Goal: Transaction & Acquisition: Book appointment/travel/reservation

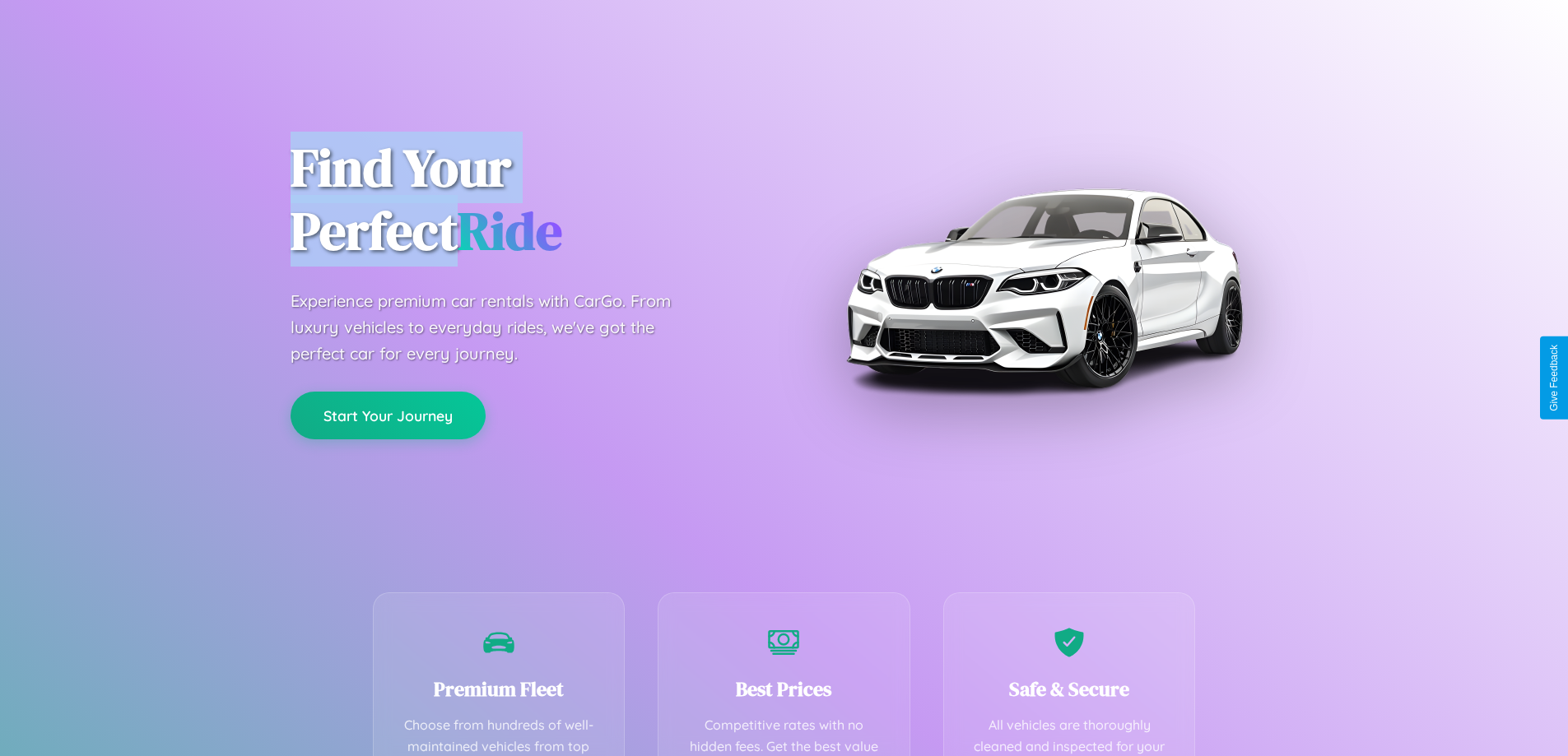
scroll to position [480, 0]
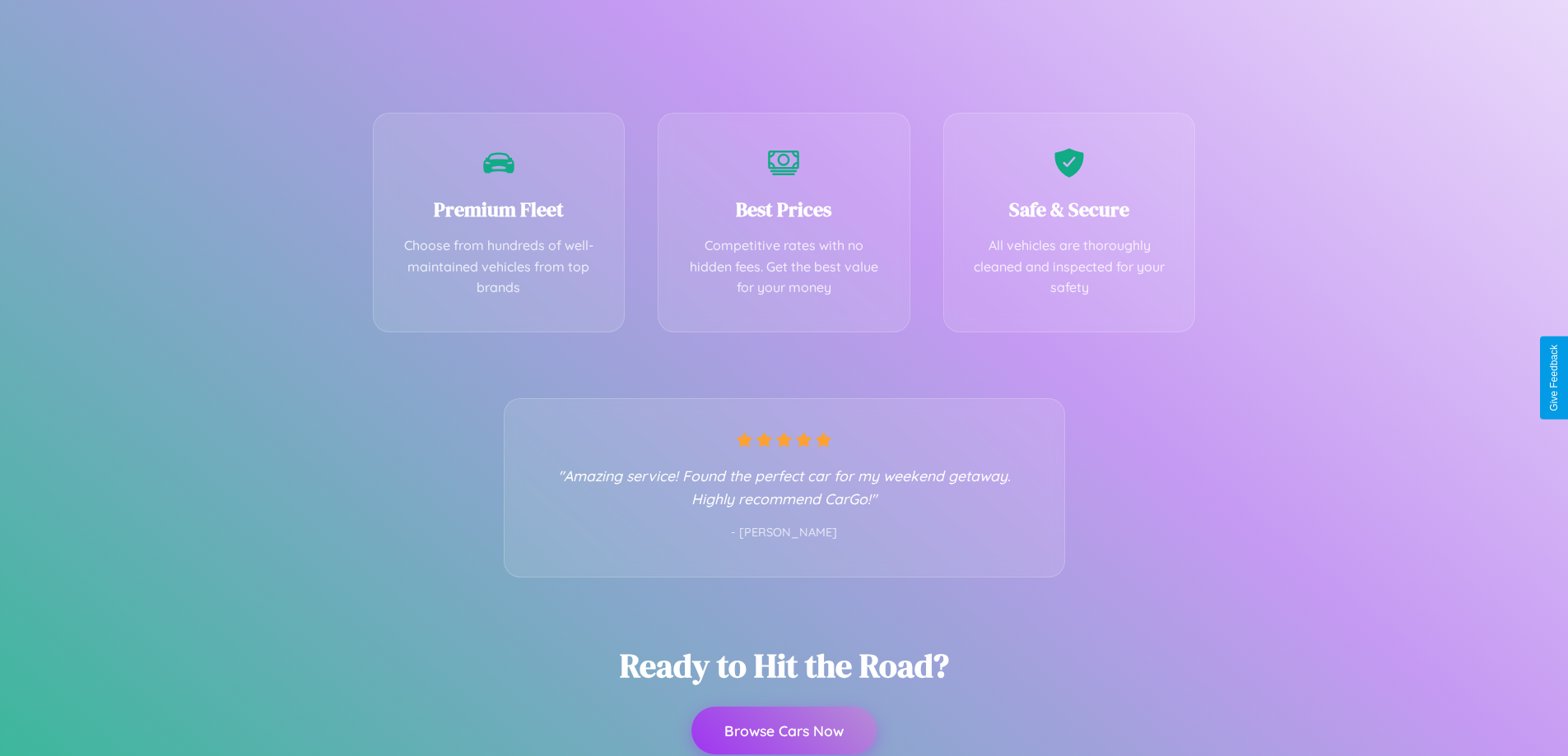
click at [783, 730] on button "Browse Cars Now" at bounding box center [784, 730] width 185 height 47
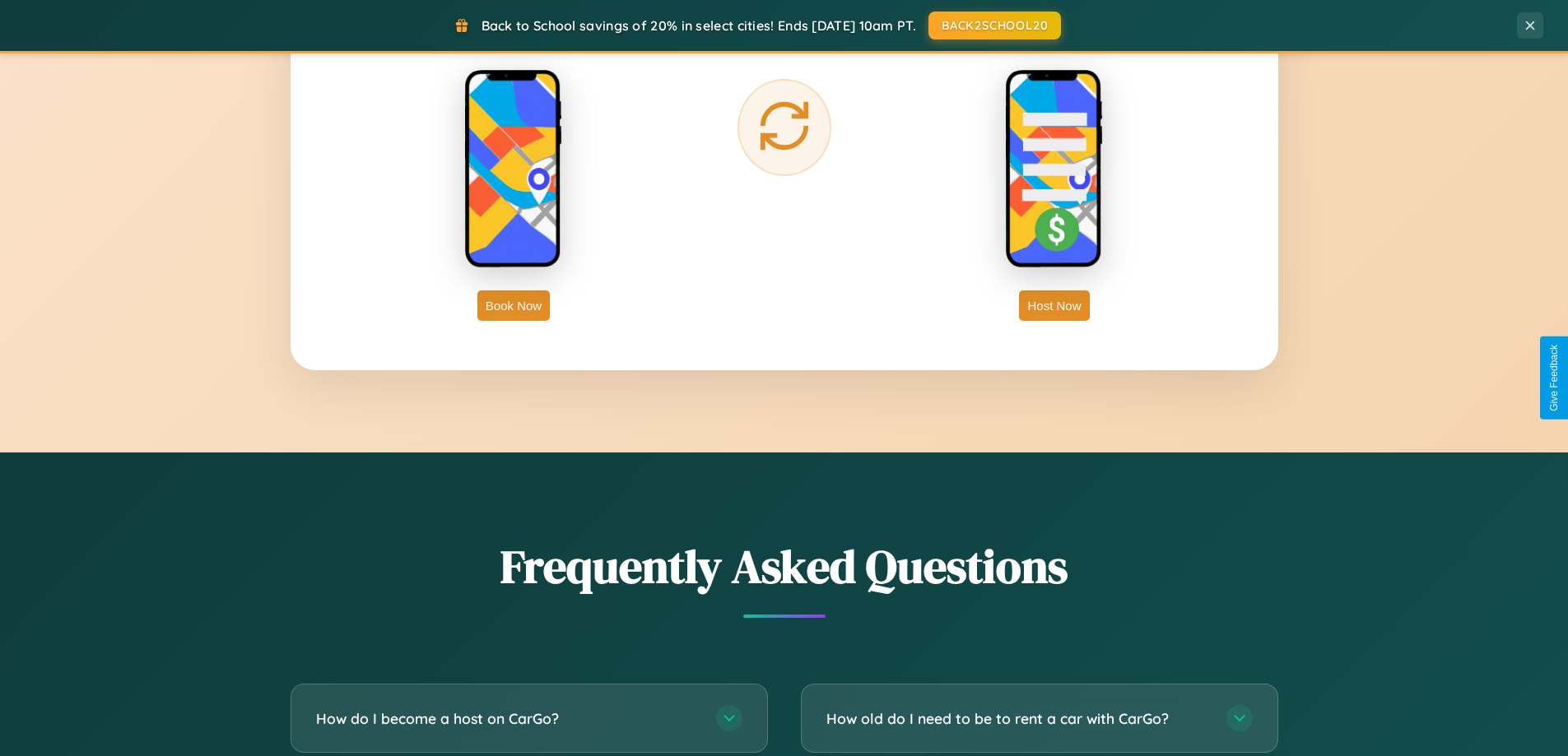
scroll to position [3166, 0]
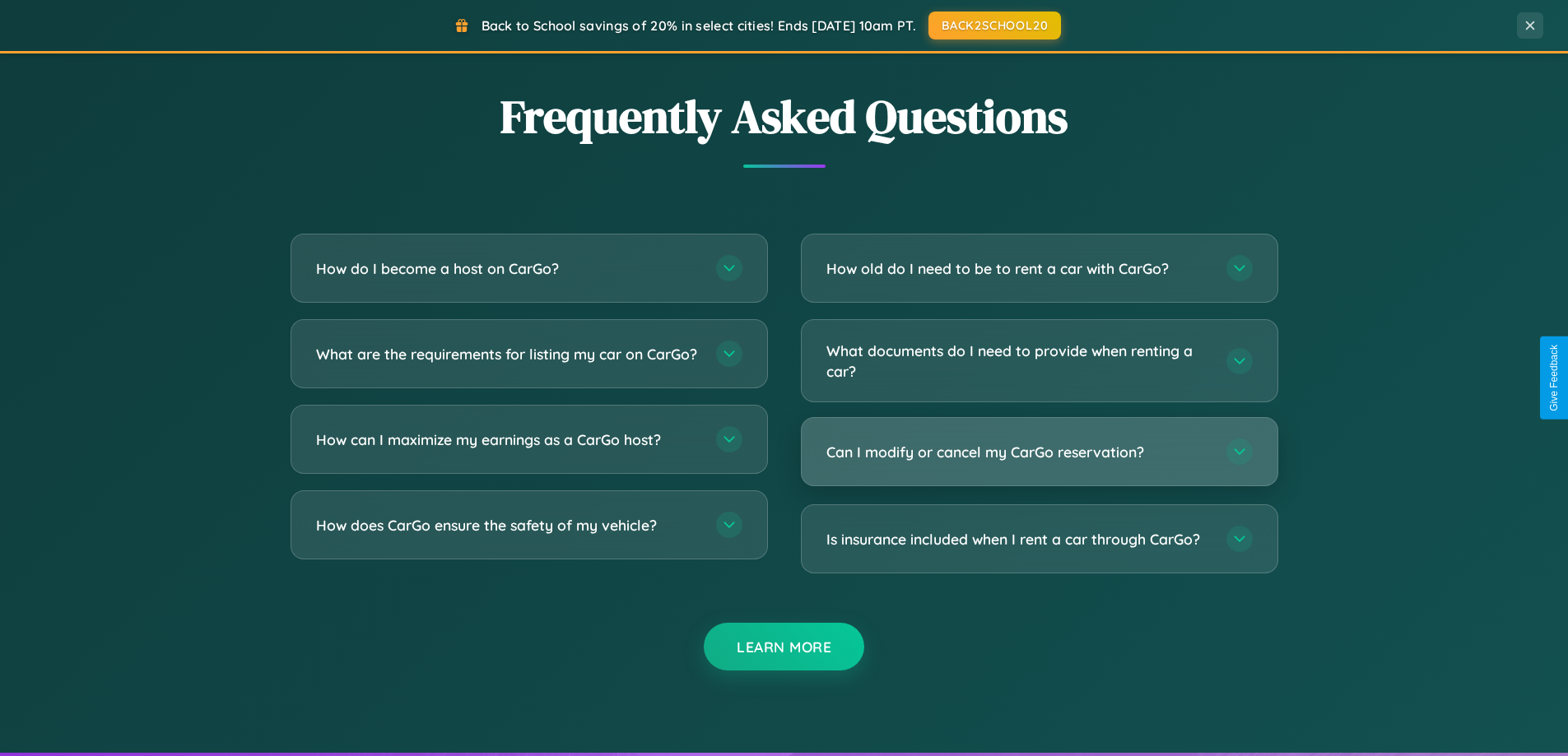
click at [1039, 453] on h3 "Can I modify or cancel my CarGo reservation?" at bounding box center [1018, 452] width 383 height 21
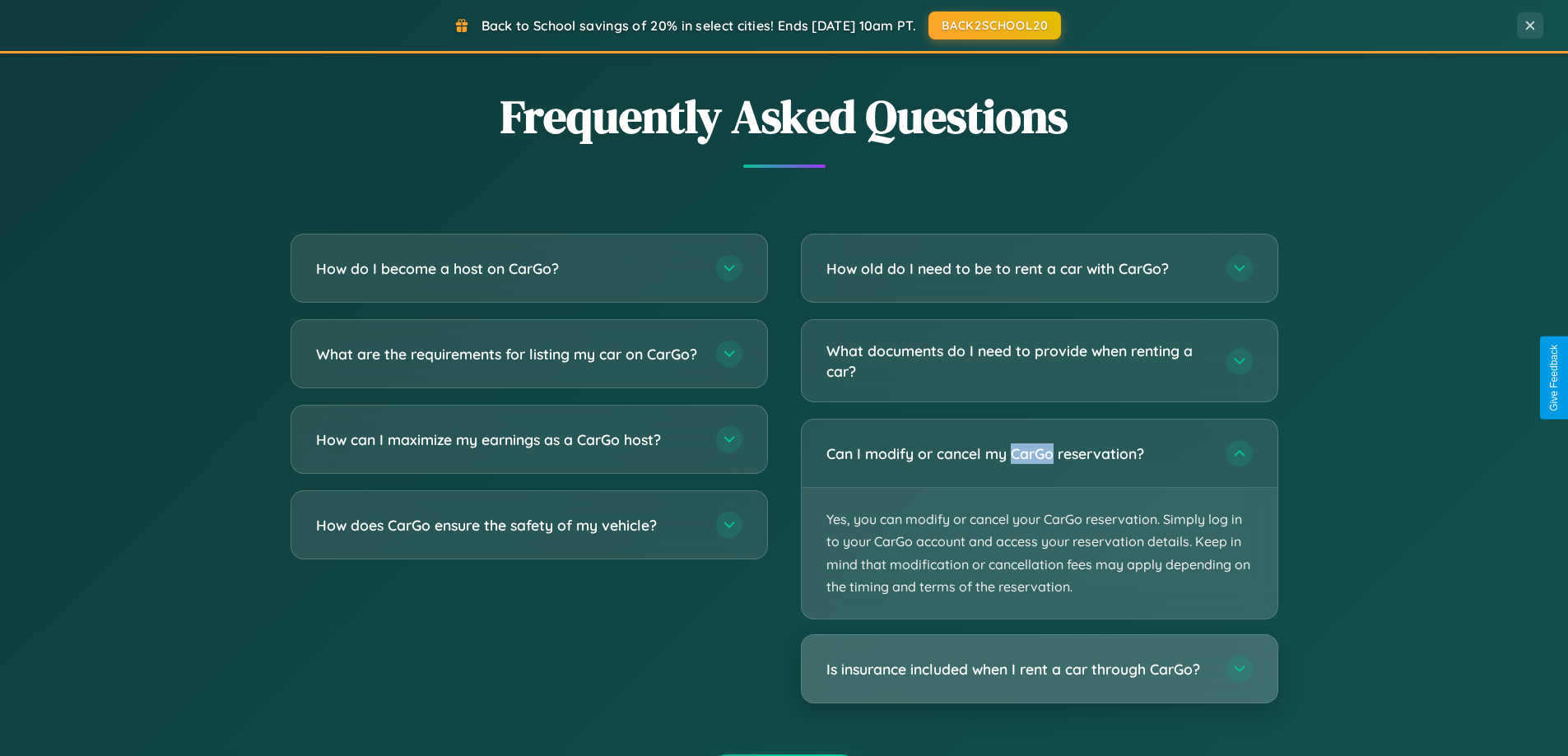
click at [1039, 670] on h3 "Is insurance included when I rent a car through CarGo?" at bounding box center [1018, 670] width 383 height 21
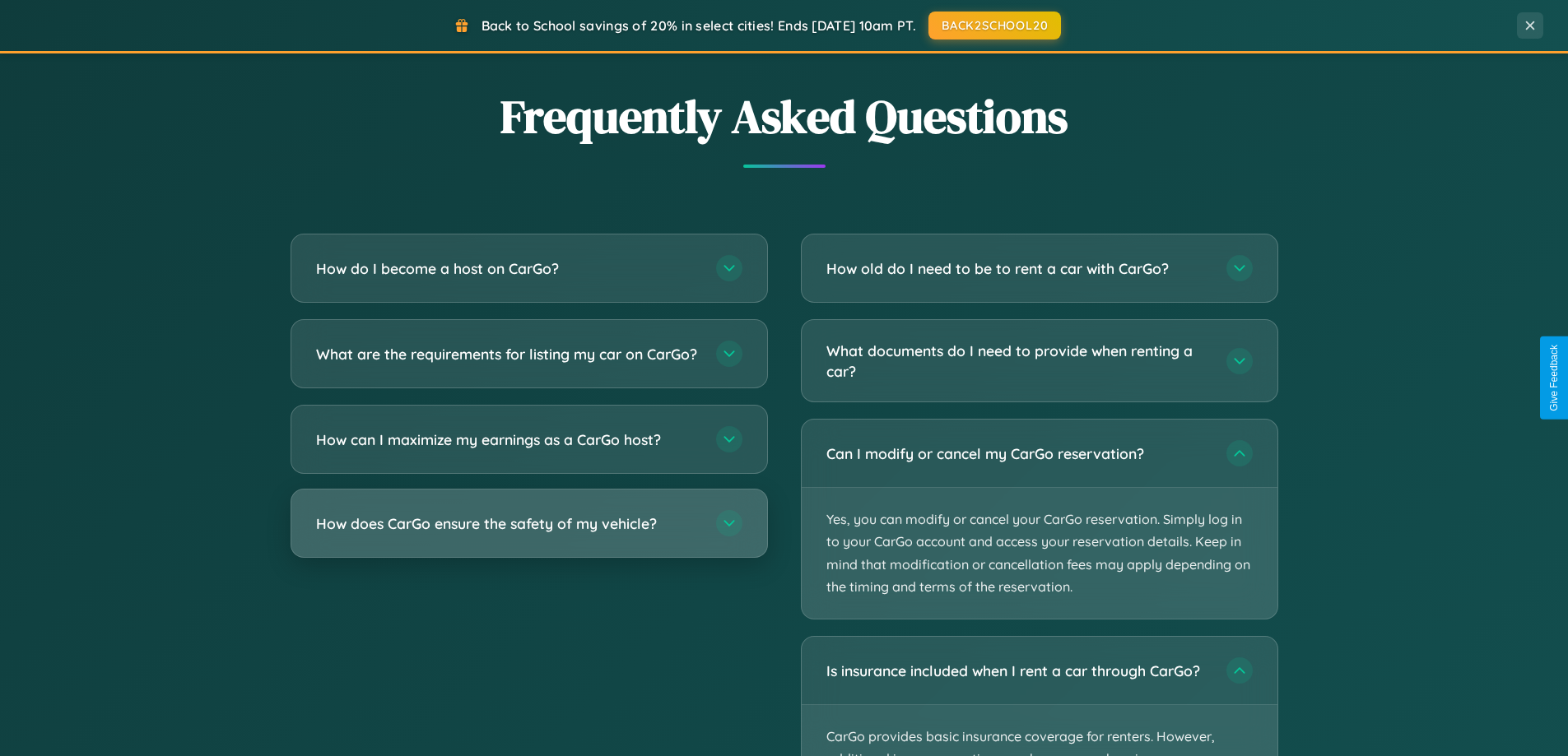
click at [528, 534] on h3 "How does CarGo ensure the safety of my vehicle?" at bounding box center [508, 524] width 383 height 21
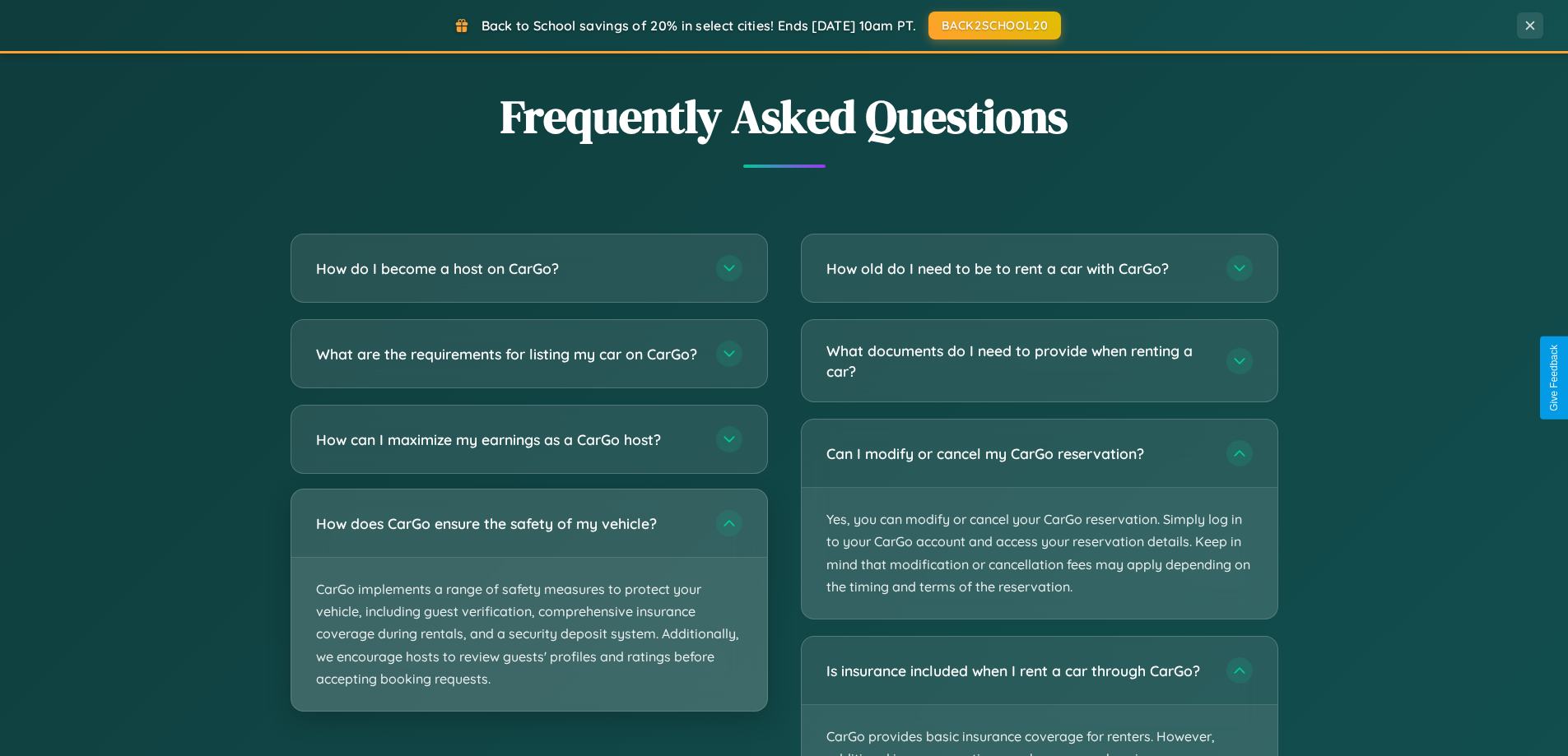
click at [528, 614] on p "CarGo implements a range of safety measures to protect your vehicle, including …" at bounding box center [528, 633] width 476 height 153
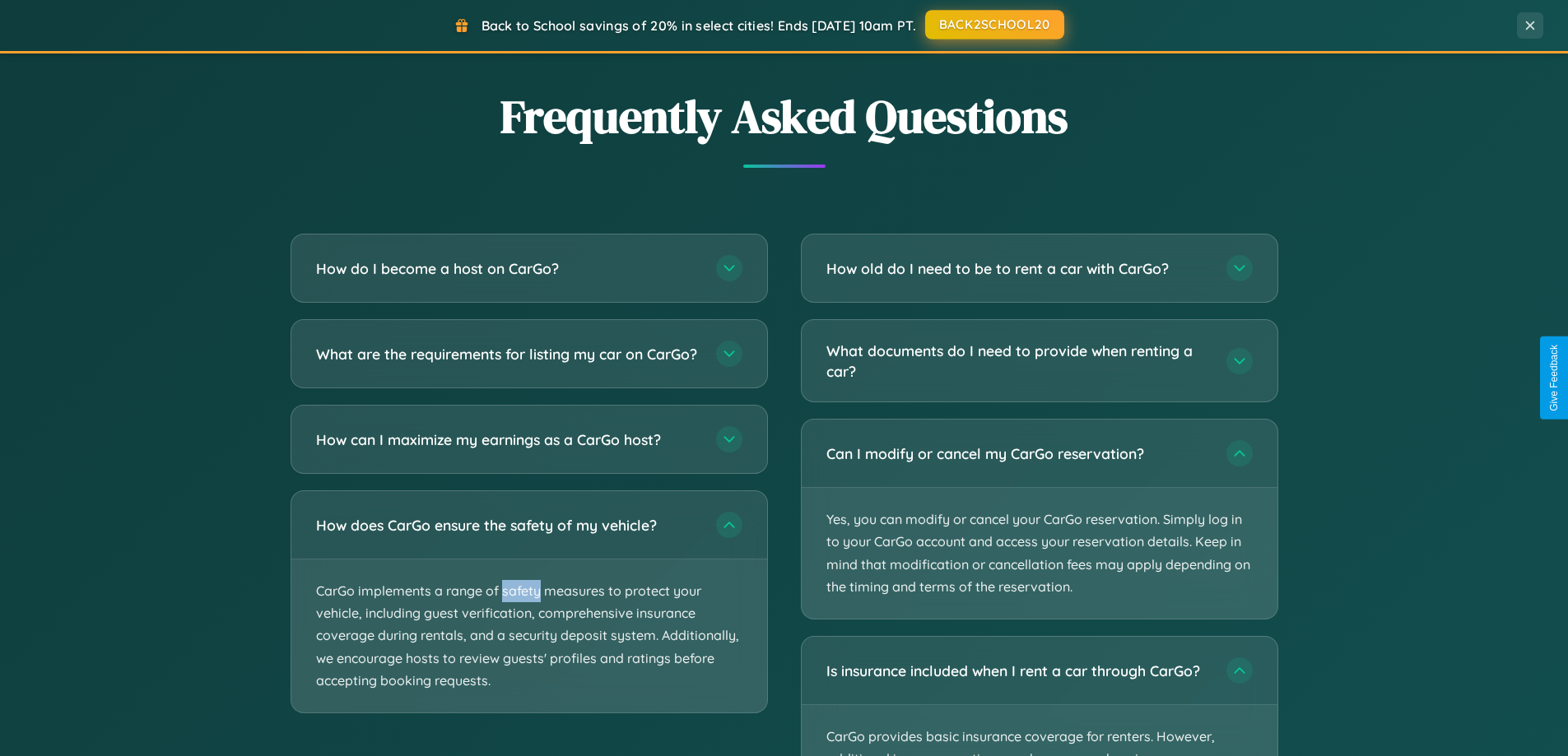
click at [994, 25] on button "BACK2SCHOOL20" at bounding box center [994, 24] width 139 height 29
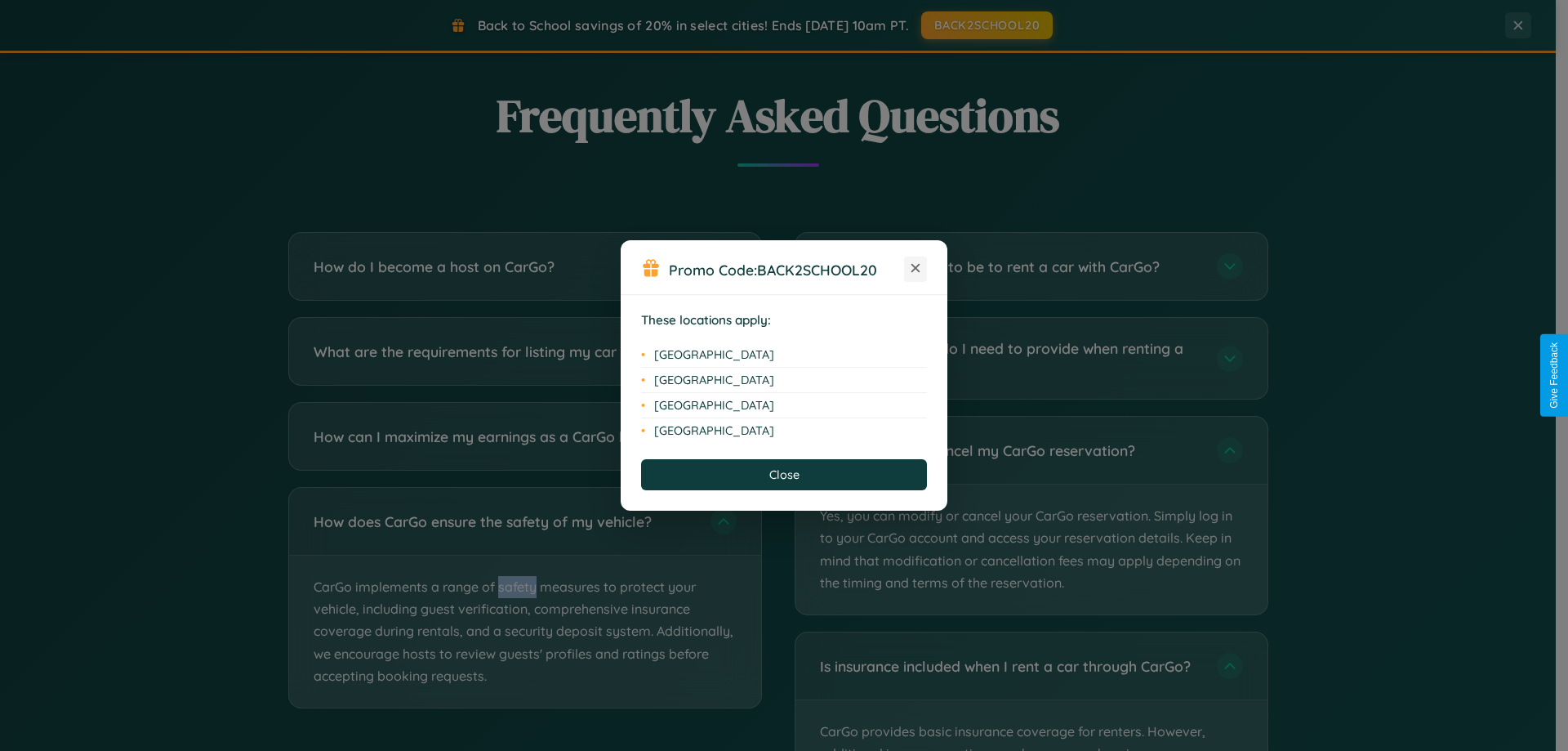
click at [916, 269] on icon at bounding box center [916, 268] width 9 height 9
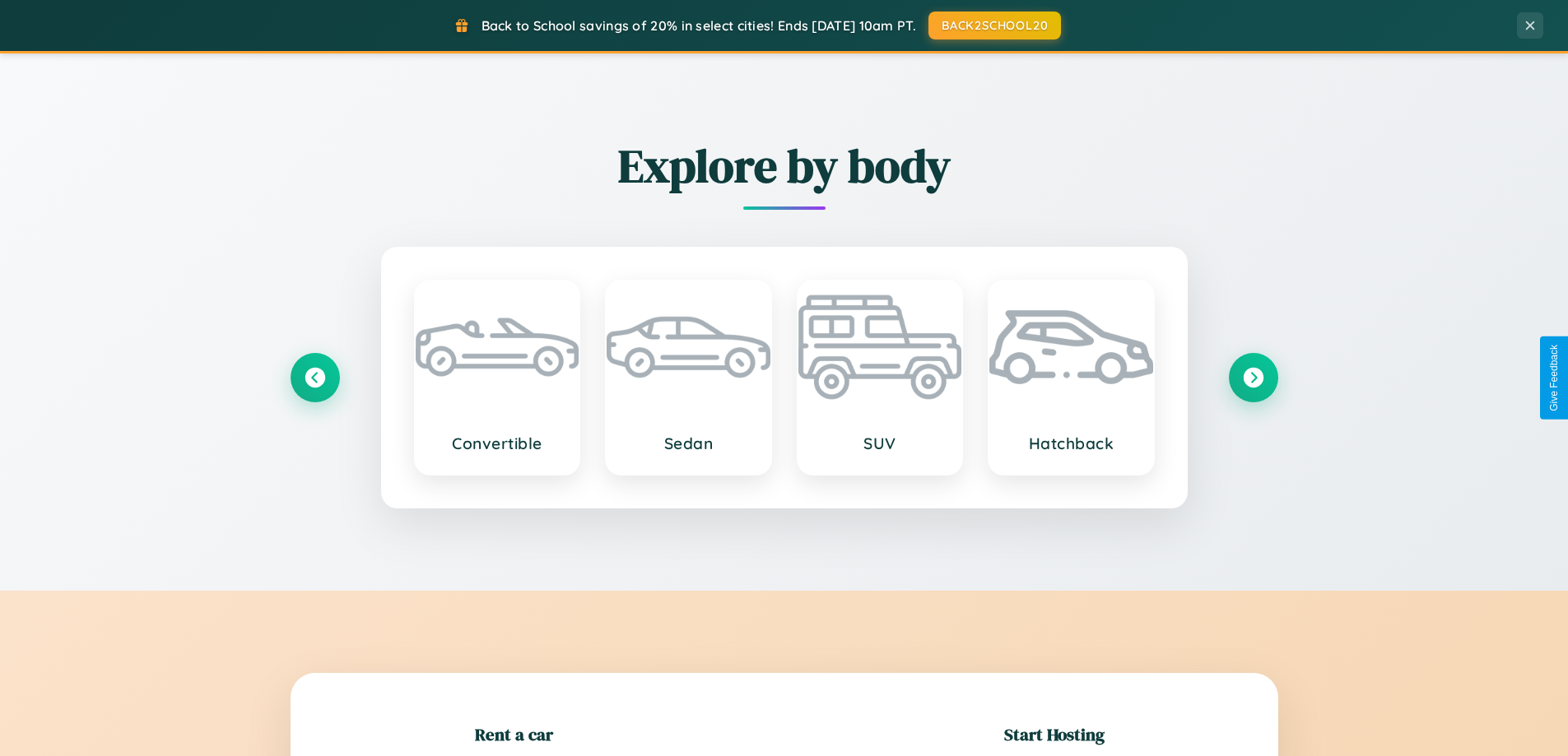
scroll to position [356, 0]
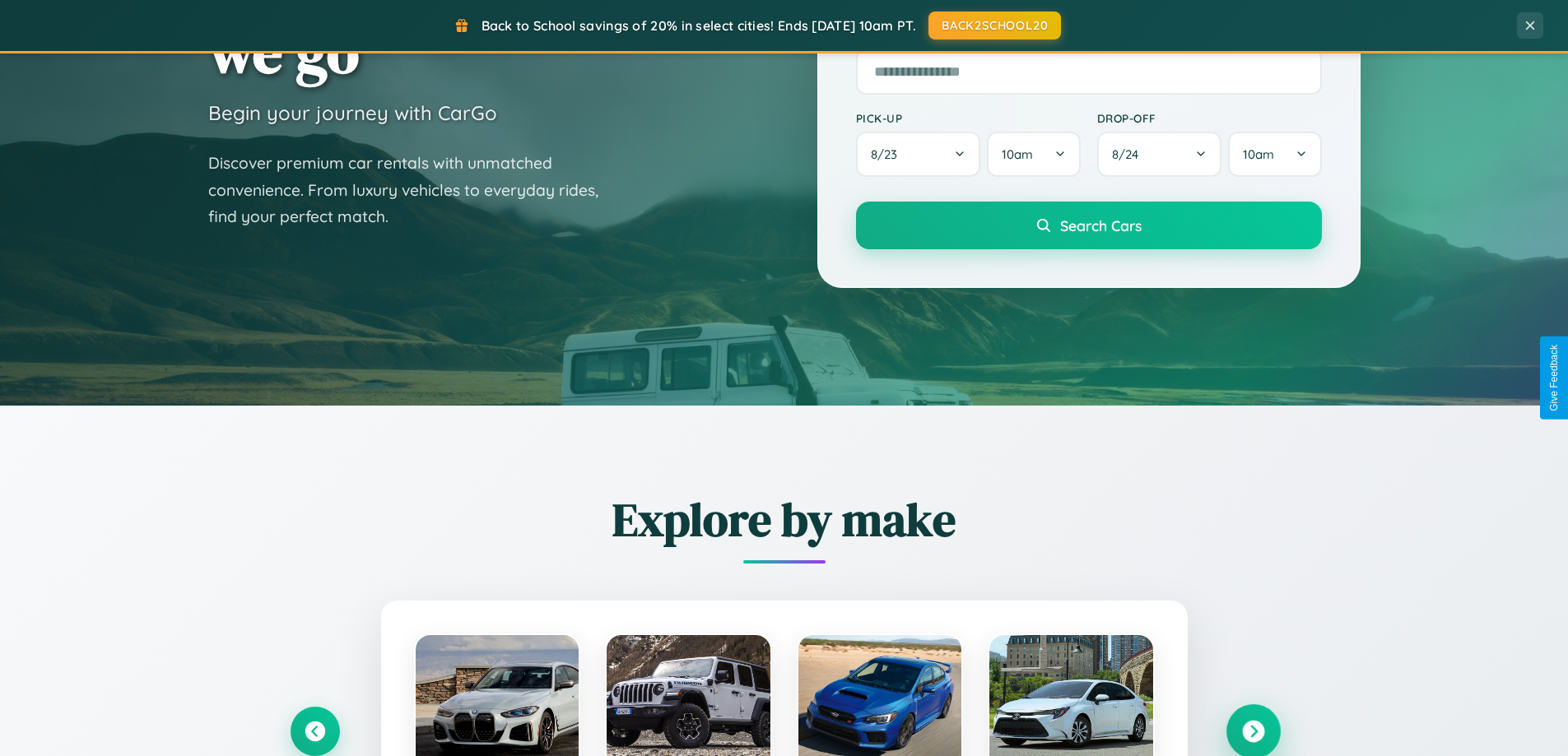
click at [1253, 731] on icon at bounding box center [1253, 732] width 22 height 22
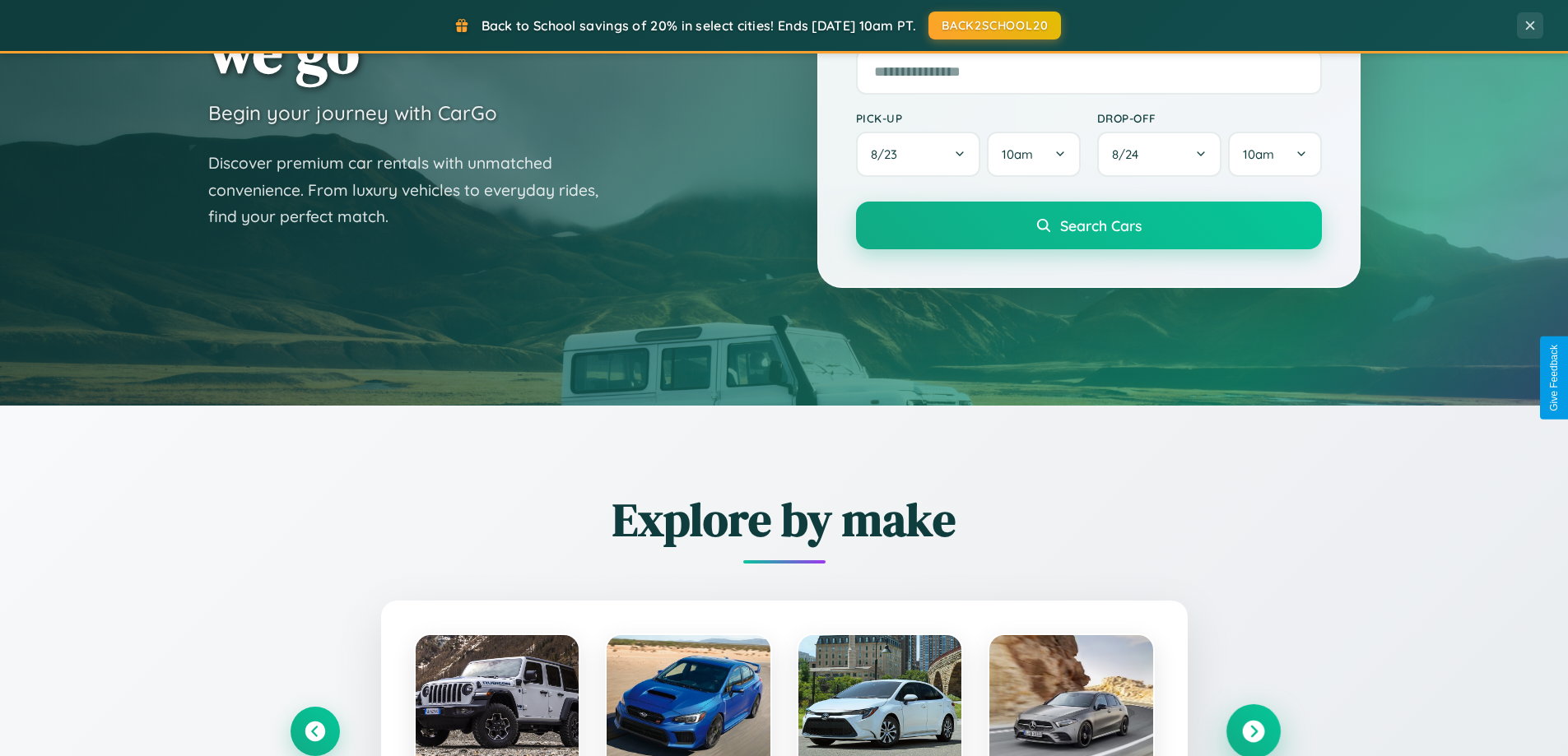
click at [1253, 730] on icon at bounding box center [1253, 732] width 22 height 22
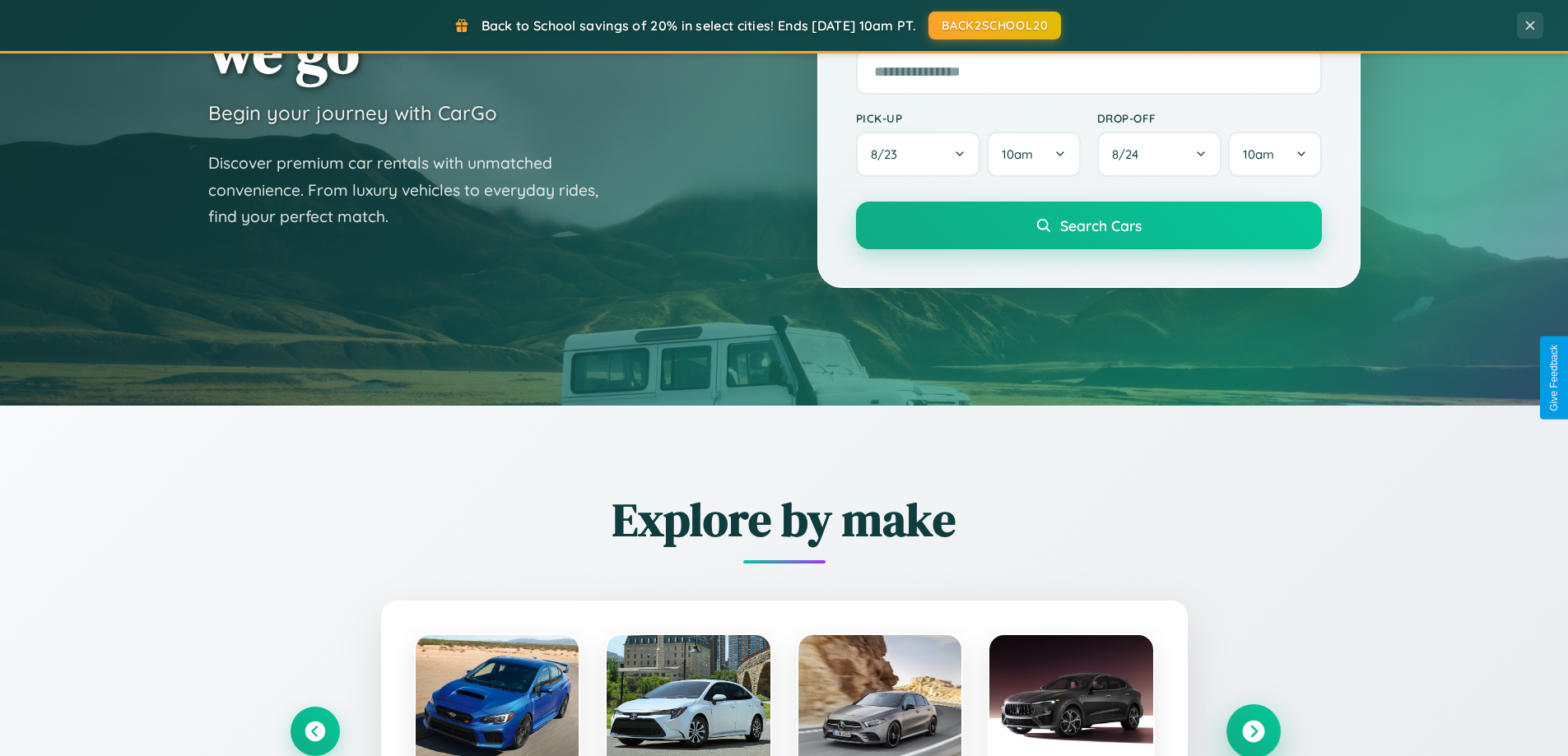
click at [1253, 730] on icon at bounding box center [1253, 732] width 22 height 22
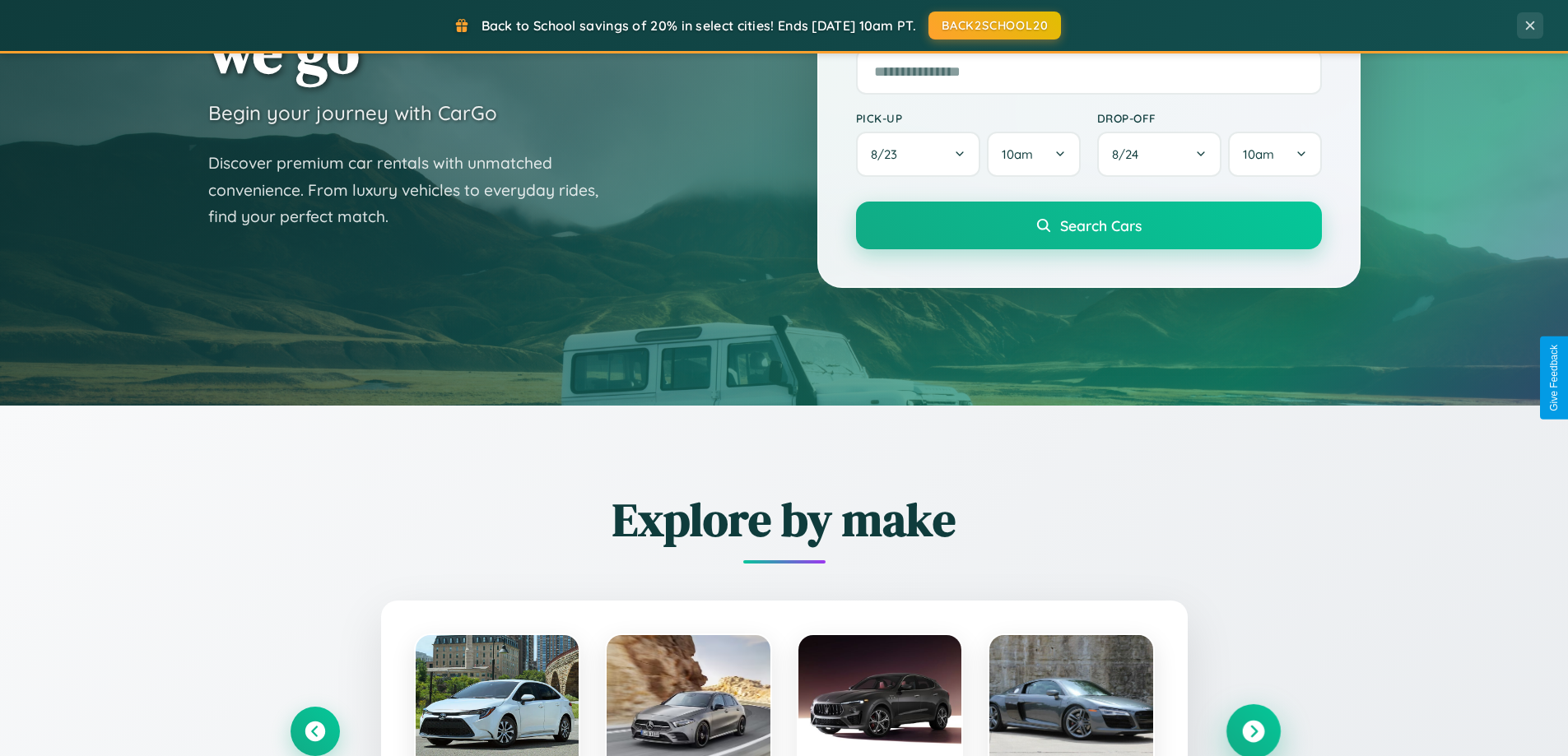
click at [1253, 730] on icon at bounding box center [1253, 732] width 22 height 22
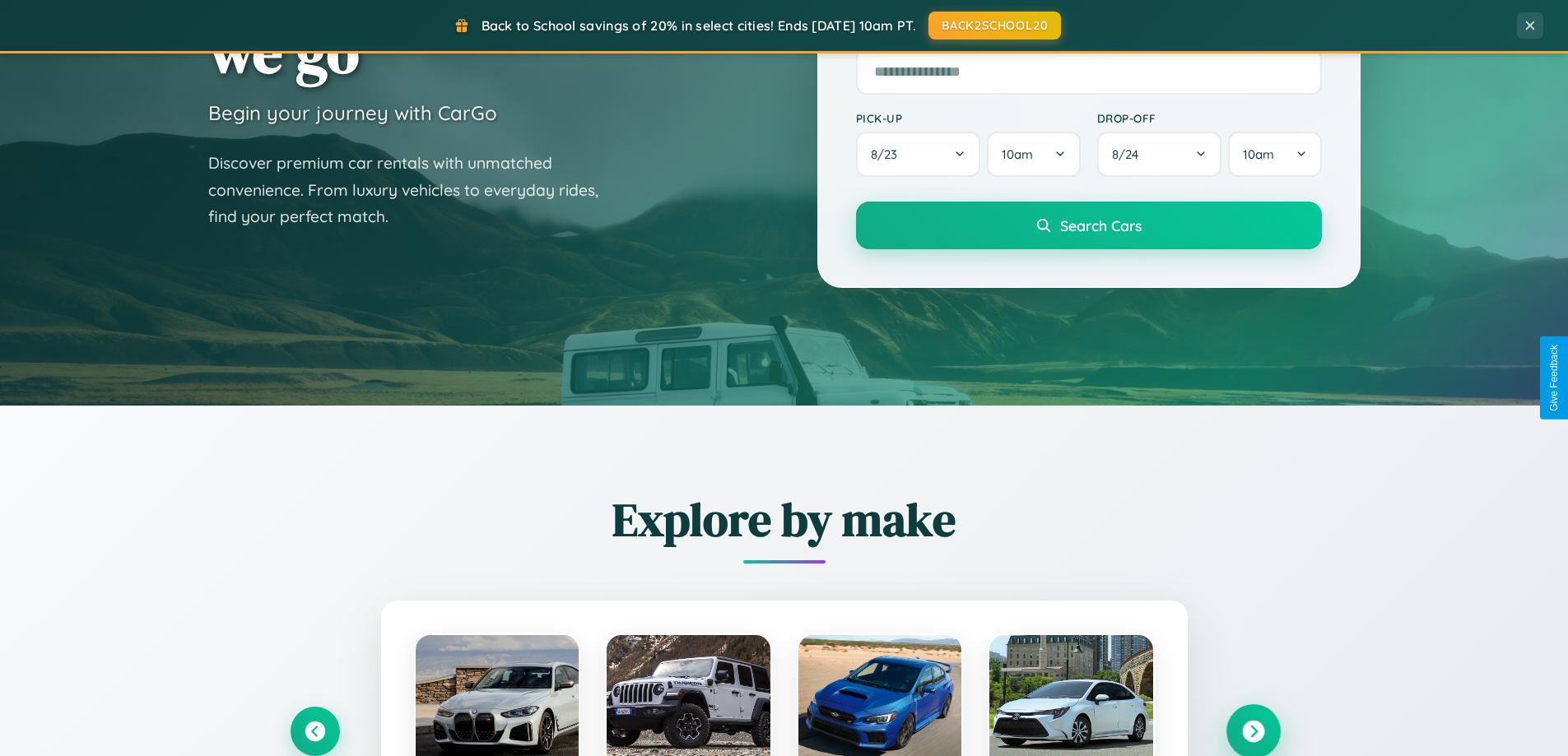
click at [1253, 730] on icon at bounding box center [1253, 732] width 22 height 22
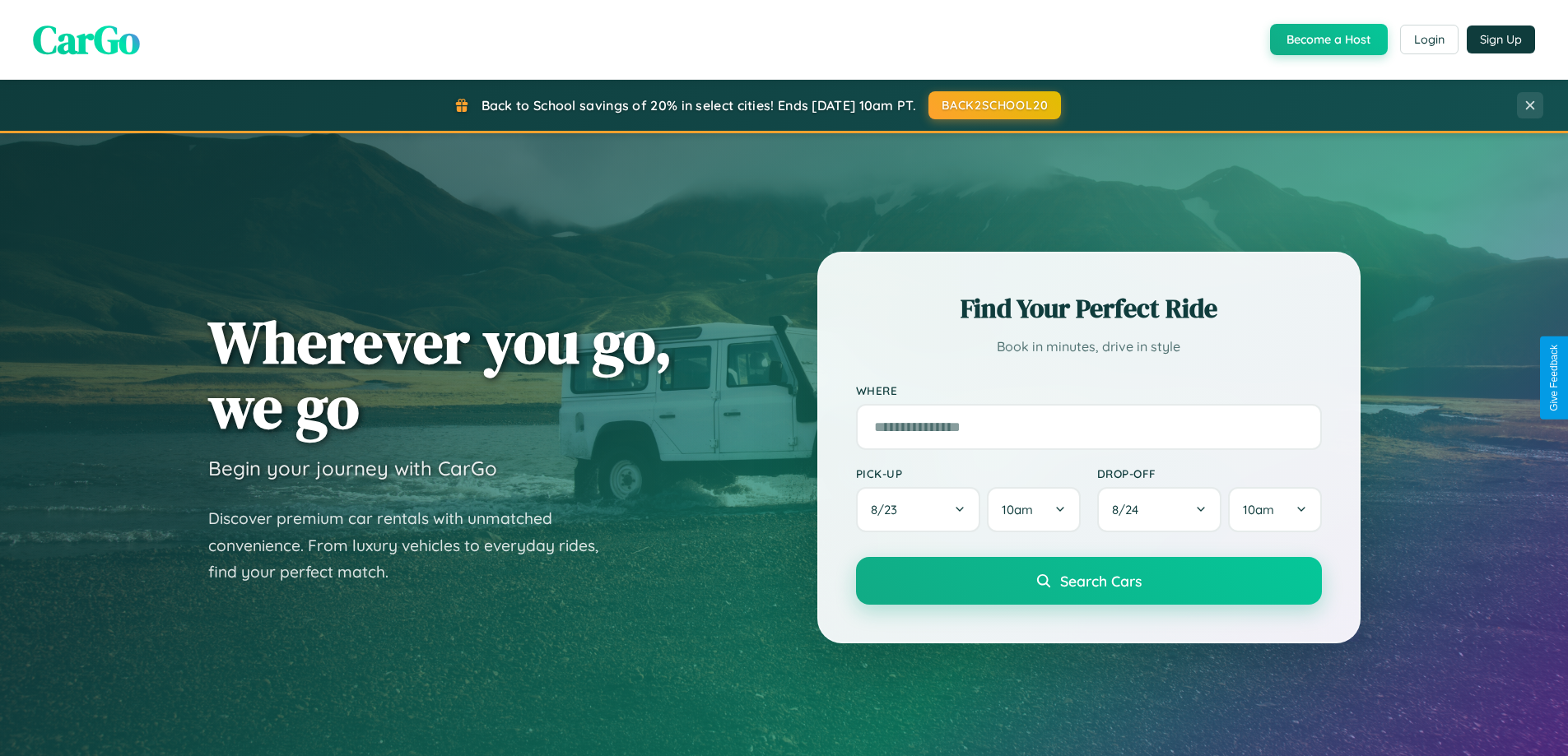
scroll to position [48, 0]
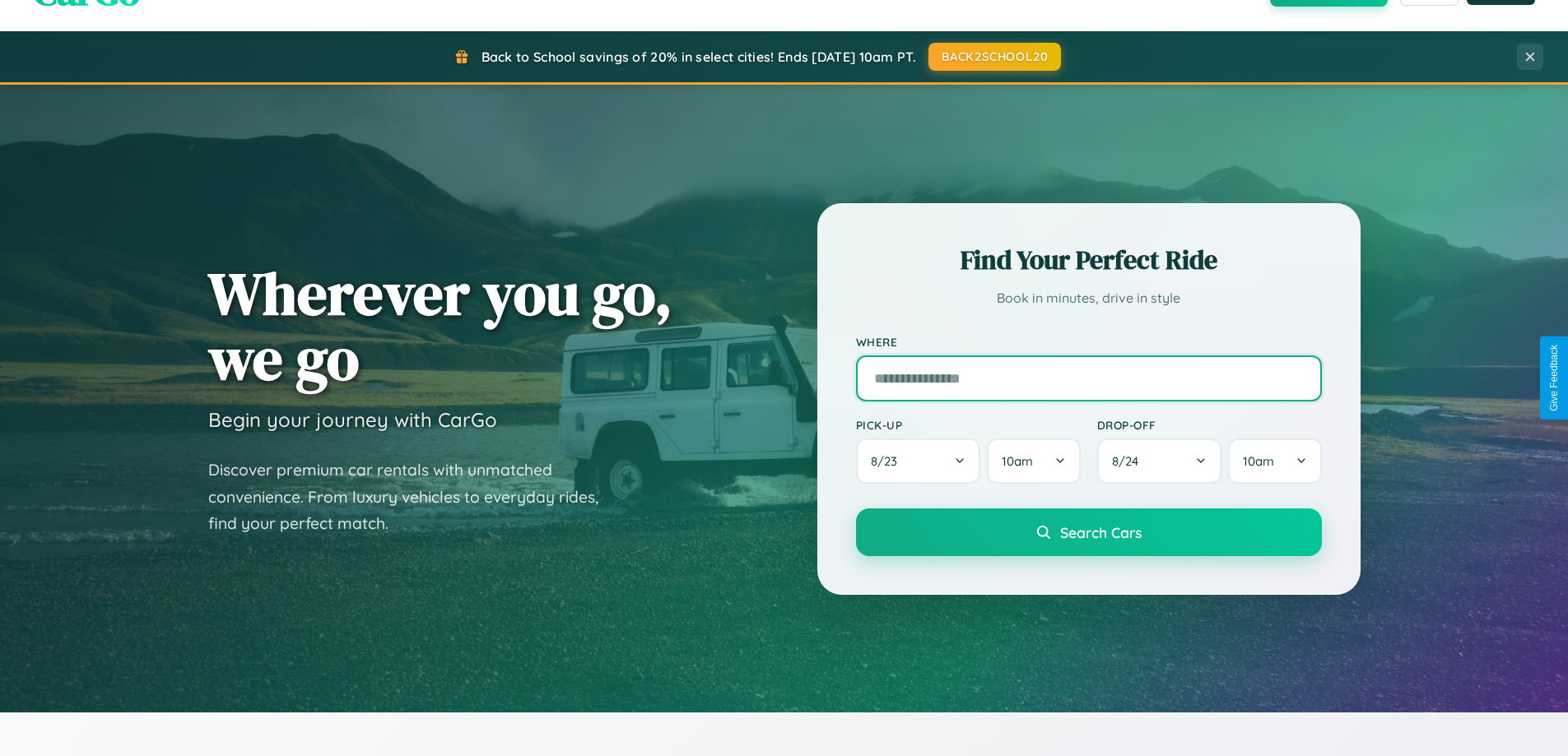
click at [1088, 378] on input "text" at bounding box center [1089, 378] width 466 height 46
type input "**********"
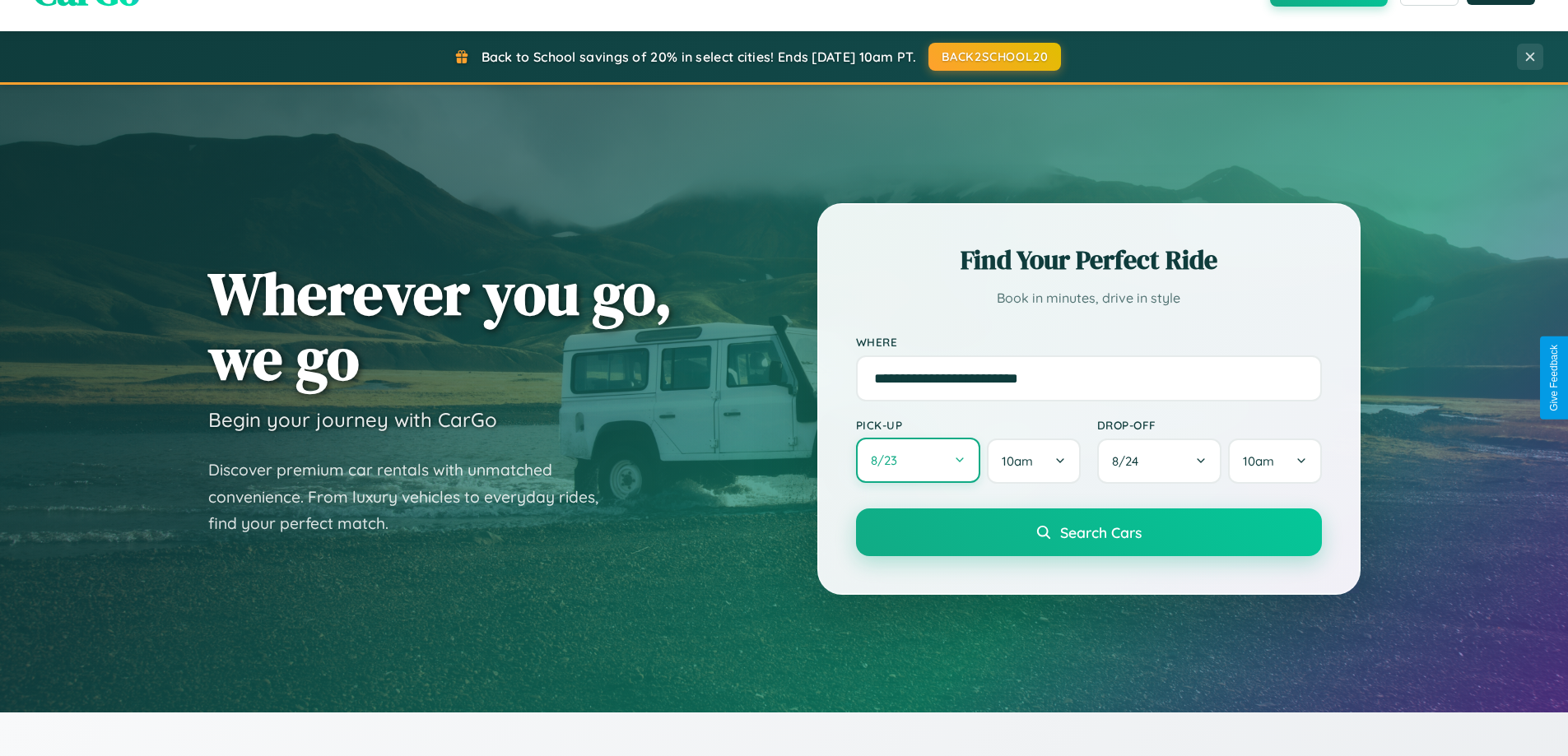
click at [918, 461] on button "8 / 23" at bounding box center [918, 460] width 125 height 45
select select "*"
select select "****"
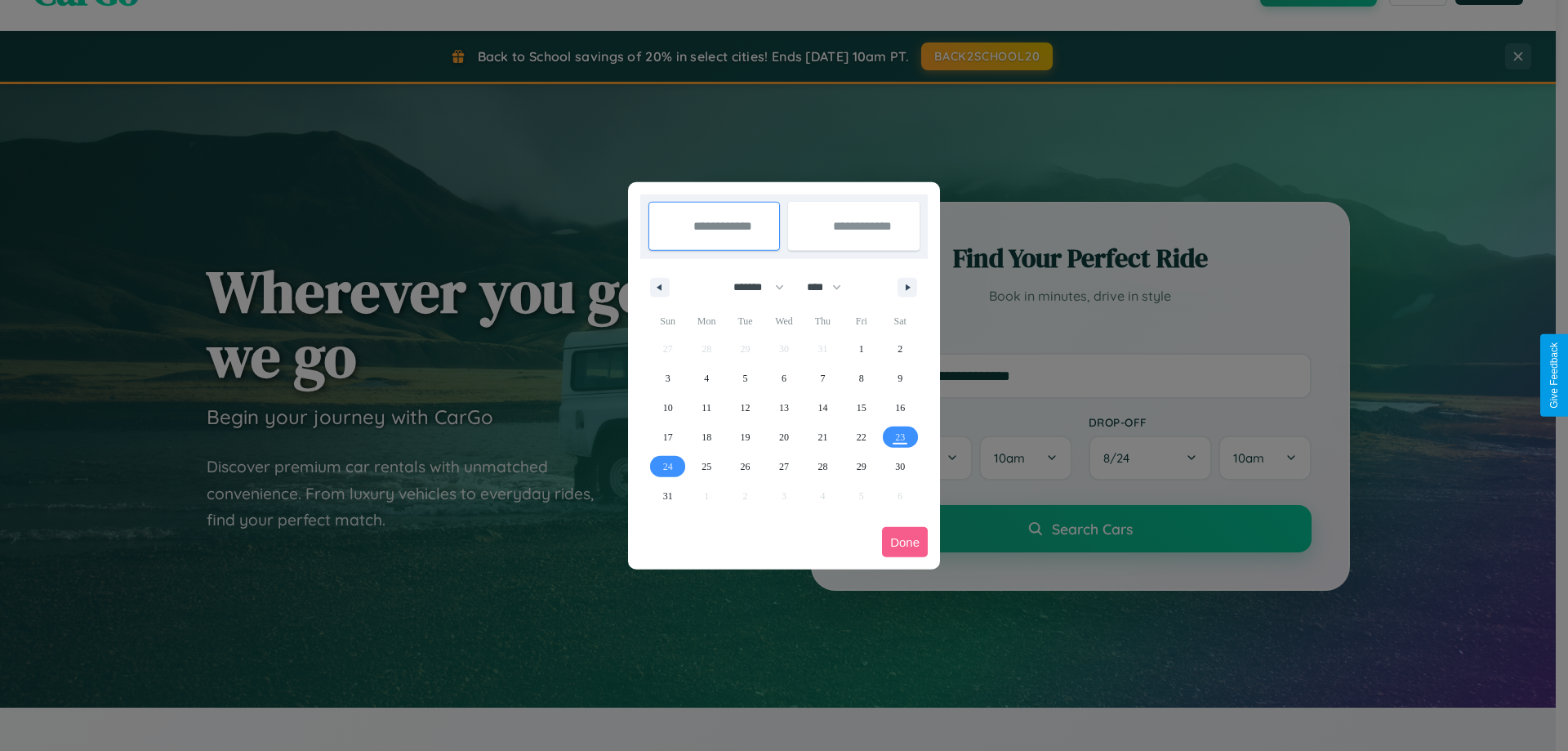
drag, startPoint x: 751, startPoint y: 287, endPoint x: 784, endPoint y: 327, distance: 51.9
click at [751, 287] on select "******* ******** ***** ***** *** **** **** ****** ********* ******* ******** **…" at bounding box center [756, 286] width 69 height 27
select select "*"
drag, startPoint x: 831, startPoint y: 287, endPoint x: 784, endPoint y: 327, distance: 61.7
click at [831, 287] on select "**** **** **** **** **** **** **** **** **** **** **** **** **** **** **** ****…" at bounding box center [823, 286] width 49 height 27
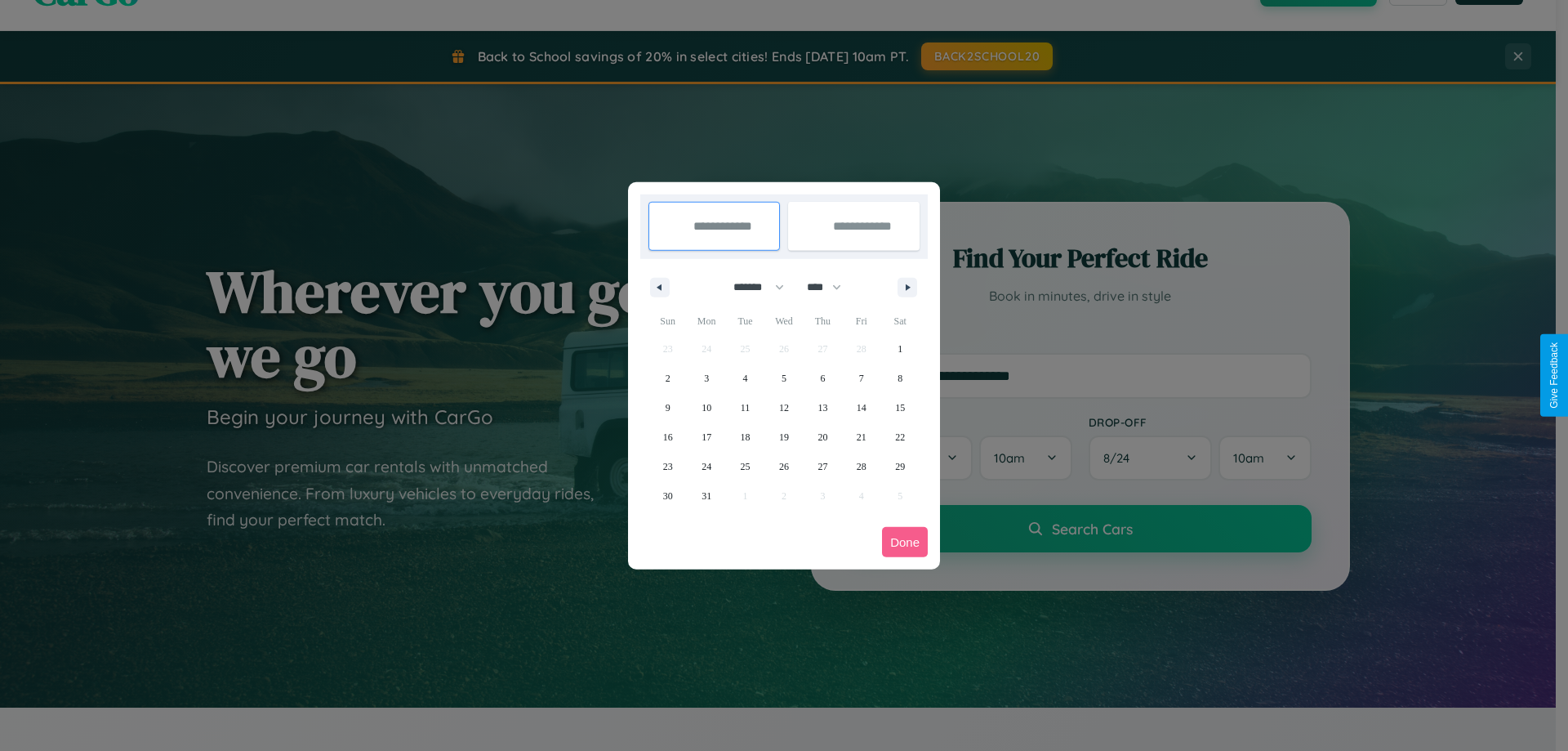
select select "****"
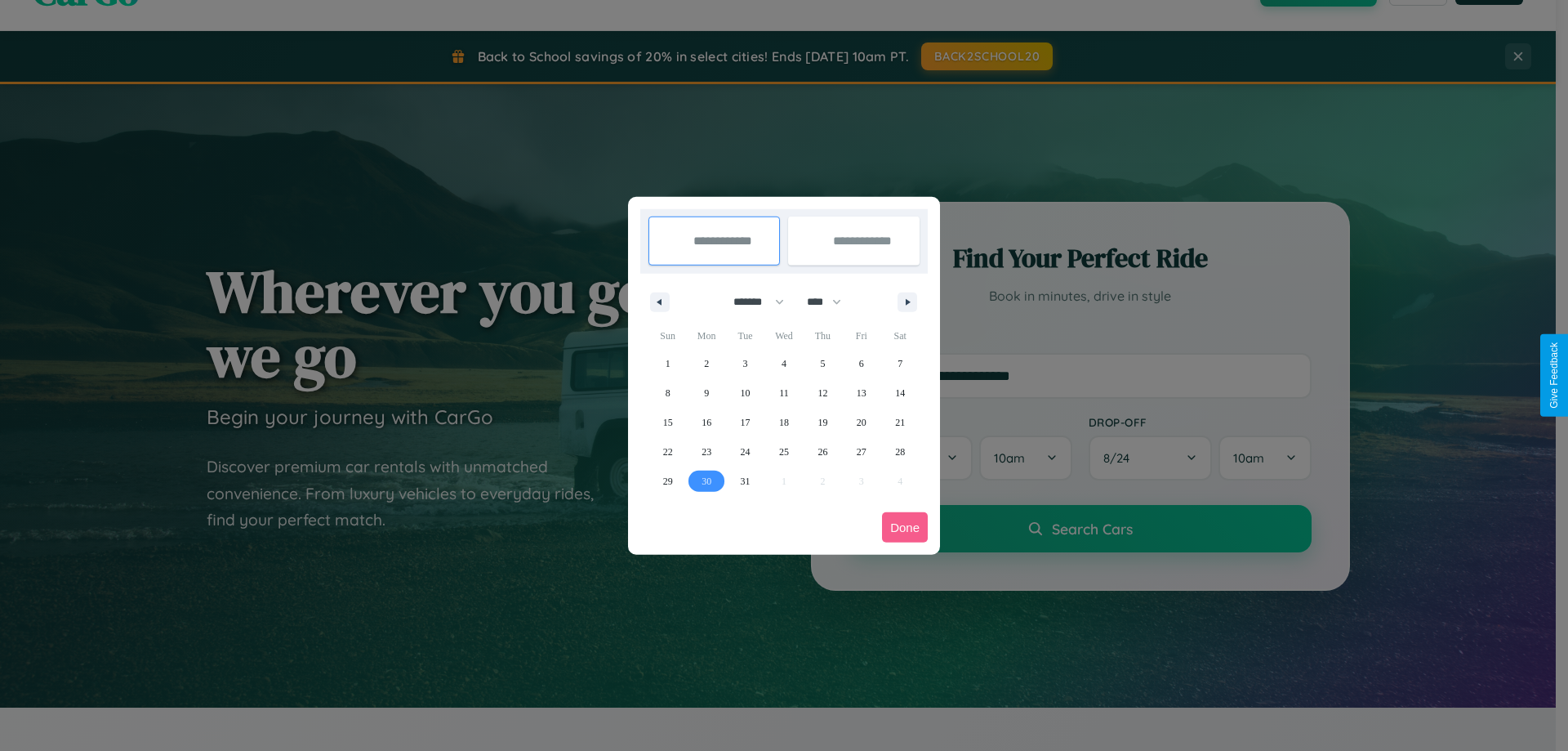
click at [707, 480] on span "30" at bounding box center [706, 481] width 9 height 29
type input "**********"
click at [907, 302] on icon "button" at bounding box center [911, 303] width 9 height 7
select select "*"
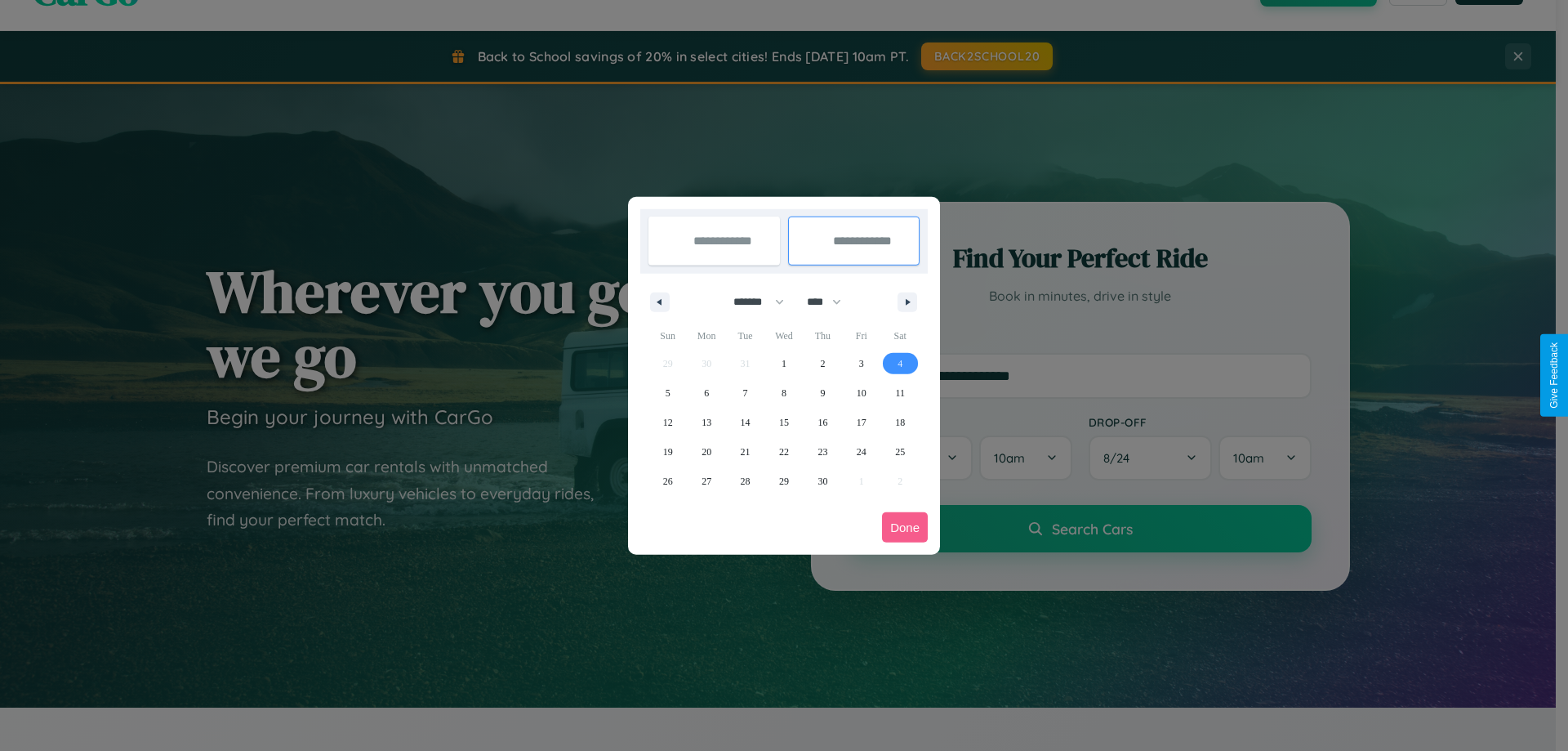
click at [900, 363] on span "4" at bounding box center [901, 363] width 5 height 29
type input "**********"
select select "*"
click at [905, 527] on button "Done" at bounding box center [904, 527] width 45 height 30
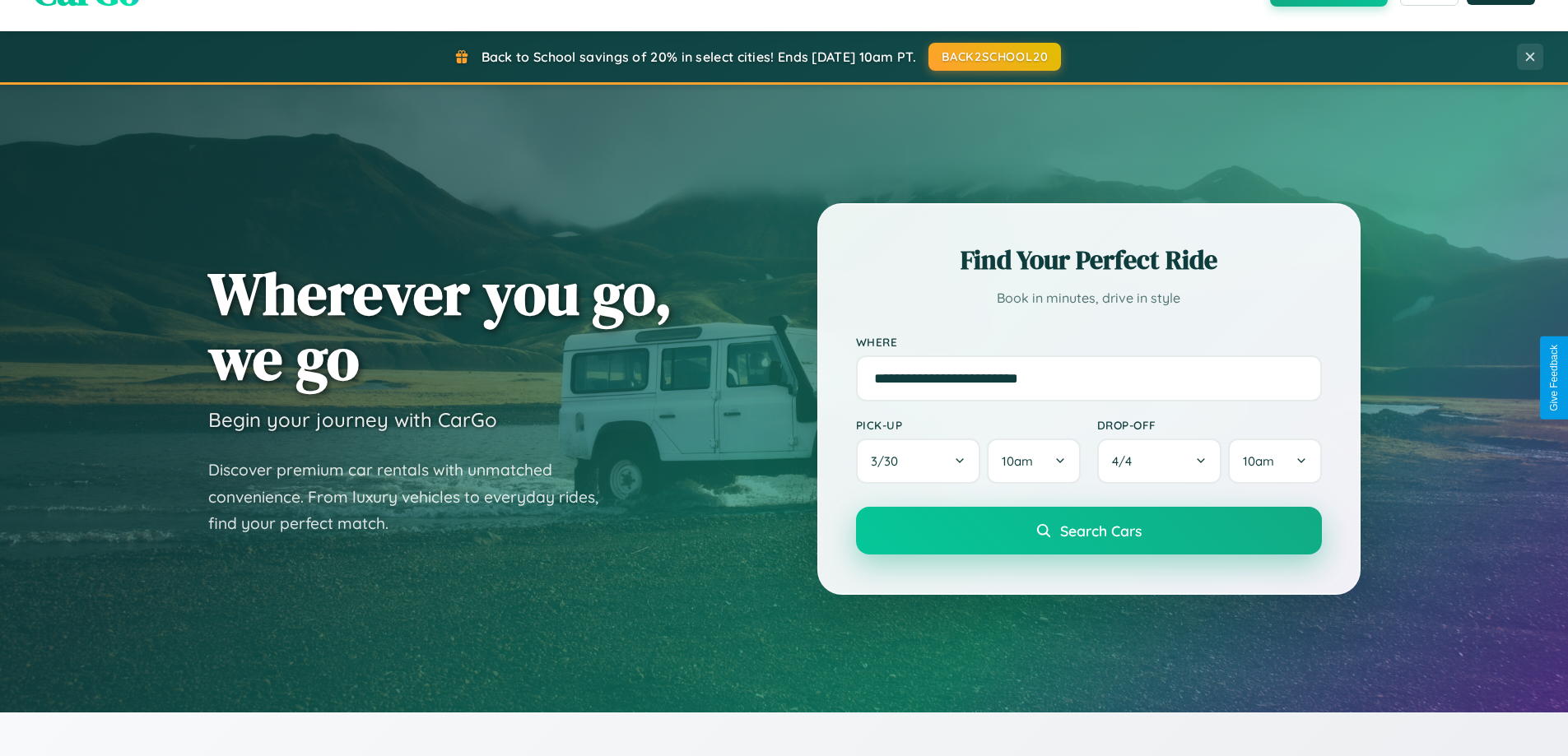
click at [1088, 531] on span "Search Cars" at bounding box center [1101, 530] width 81 height 18
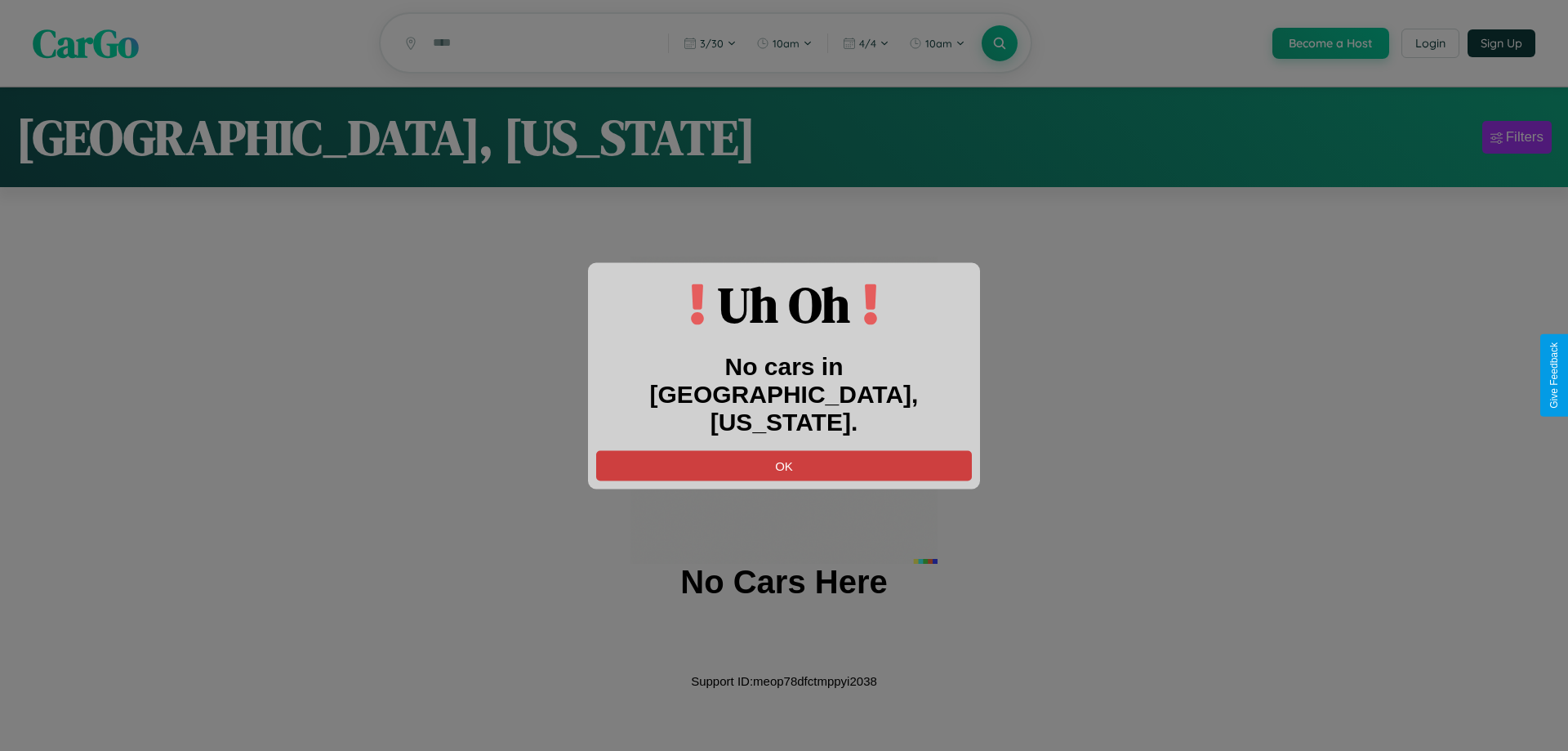
click at [784, 451] on button "OK" at bounding box center [784, 465] width 375 height 30
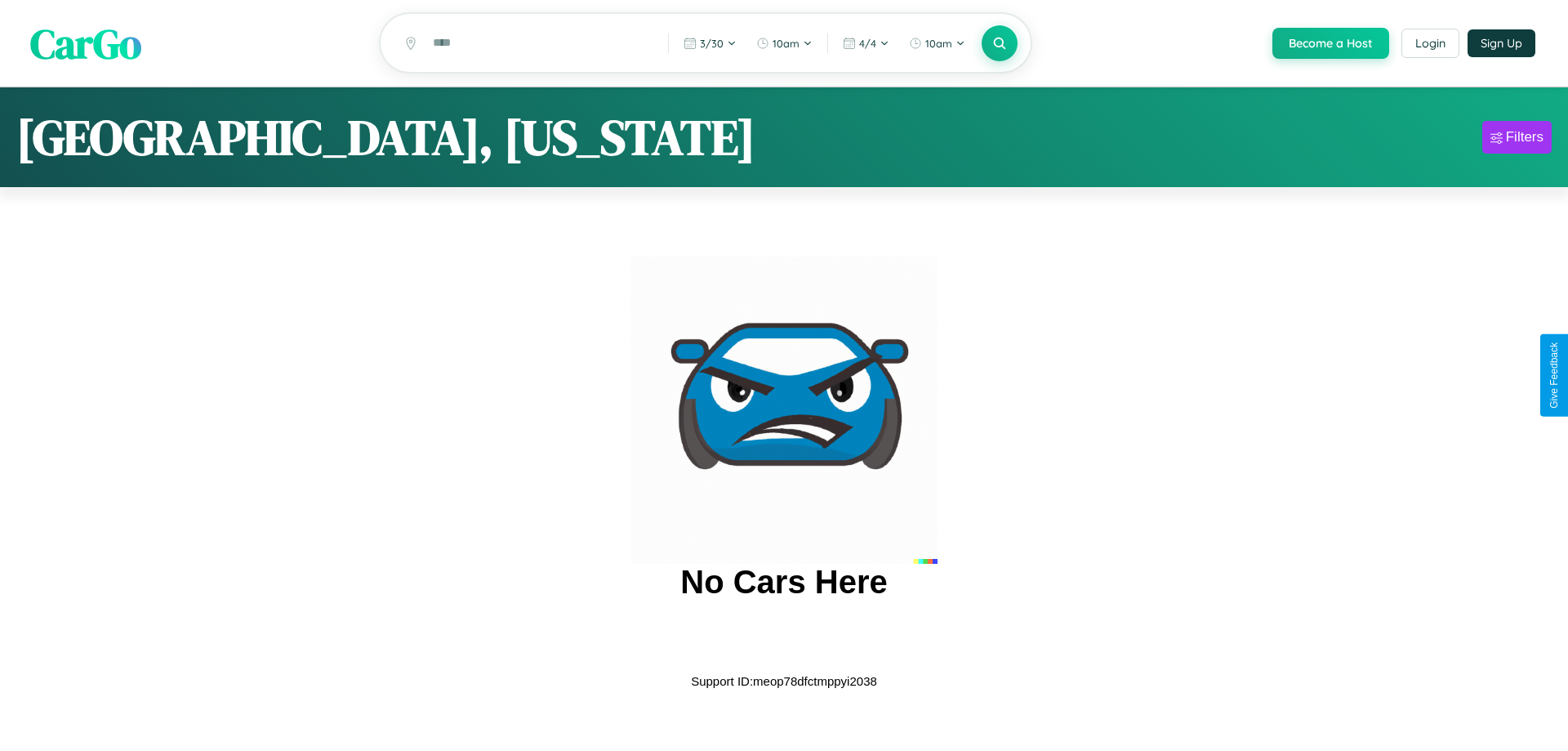
click at [86, 44] on span "CarGo" at bounding box center [86, 43] width 111 height 57
